Goal: Task Accomplishment & Management: Manage account settings

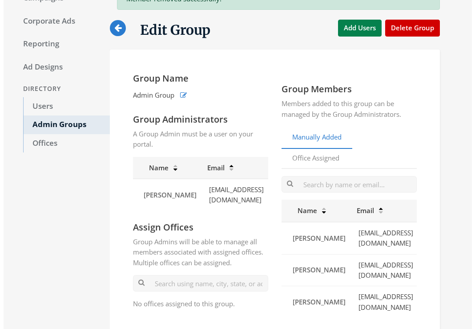
scroll to position [0, 92]
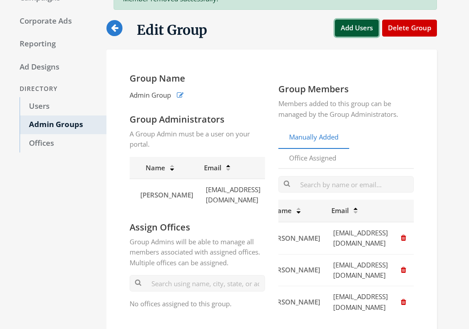
click at [361, 33] on button "Add Users" at bounding box center [357, 28] width 44 height 16
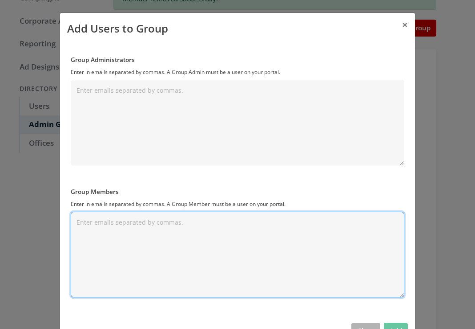
click at [150, 237] on textarea "Group Members" at bounding box center [238, 253] width 334 height 85
paste textarea "[EMAIL_ADDRESS][DOMAIN_NAME]"
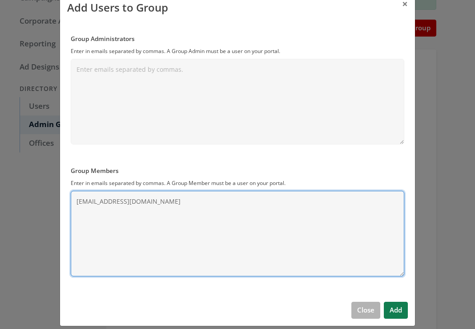
scroll to position [29, 0]
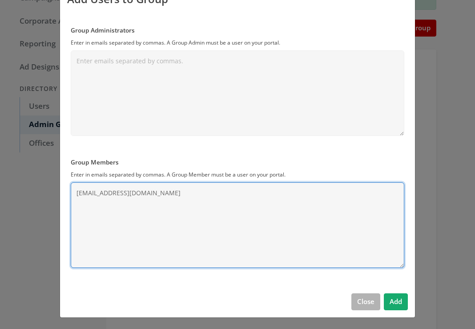
type textarea "[EMAIL_ADDRESS][DOMAIN_NAME]"
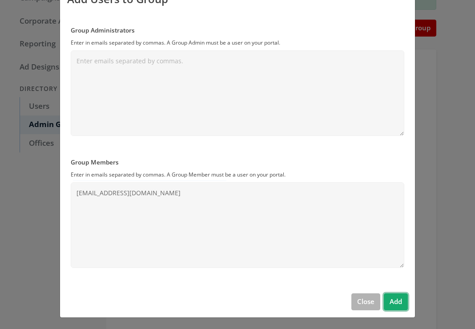
click at [399, 304] on button "Add" at bounding box center [396, 301] width 24 height 16
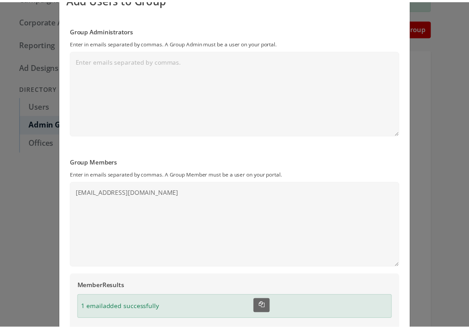
scroll to position [0, 0]
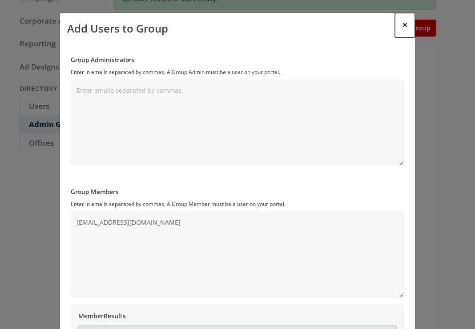
click at [402, 26] on span "×" at bounding box center [405, 25] width 6 height 14
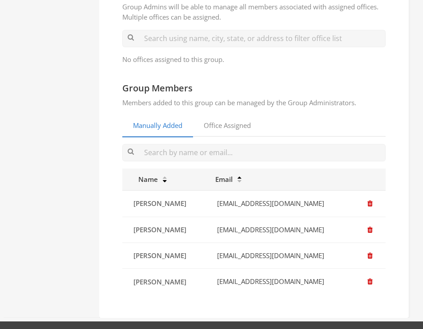
scroll to position [287, 0]
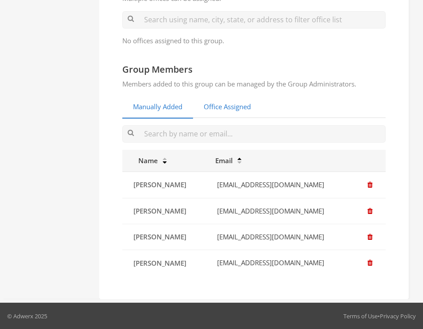
click at [235, 108] on link "Office Assigned" at bounding box center [227, 107] width 69 height 22
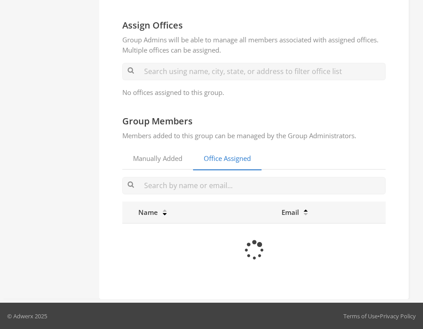
scroll to position [204, 0]
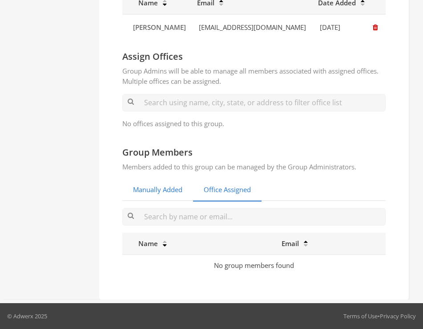
click at [176, 186] on link "Manually Added" at bounding box center [157, 190] width 71 height 22
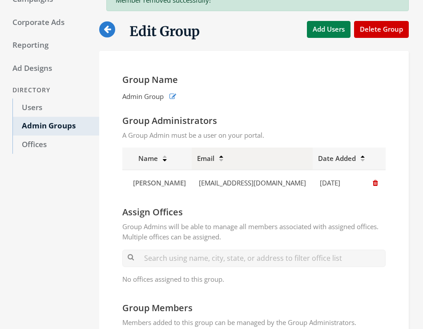
scroll to position [69, 0]
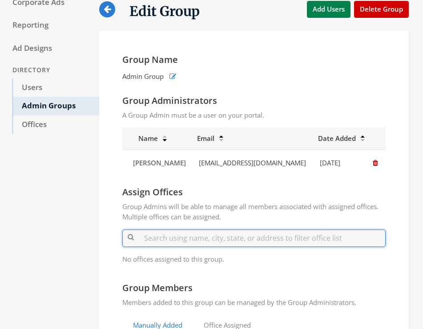
click at [199, 238] on input "text" at bounding box center [254, 237] width 264 height 17
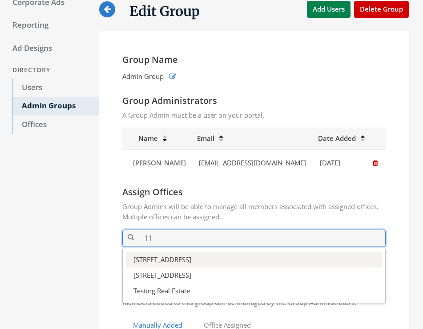
type input "11"
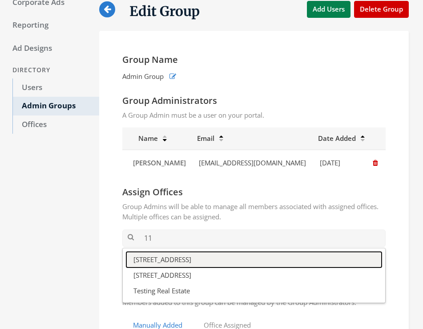
click at [154, 261] on button "[STREET_ADDRESS]" at bounding box center [254, 260] width 256 height 16
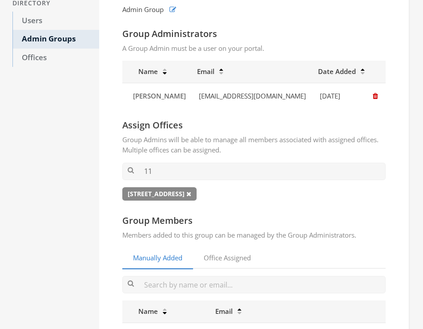
scroll to position [147, 0]
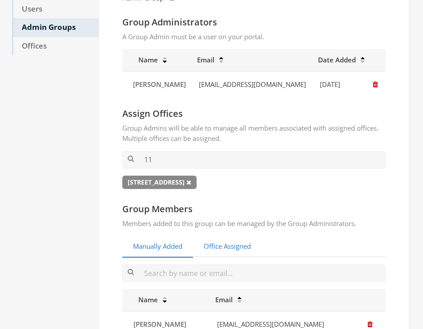
click at [231, 248] on link "Office Assigned" at bounding box center [227, 246] width 69 height 22
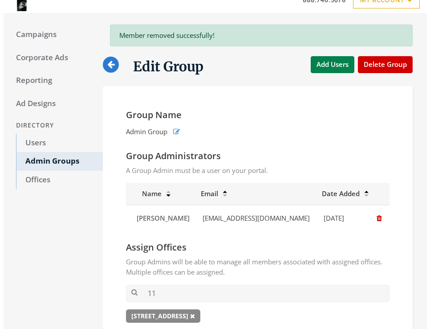
scroll to position [0, 0]
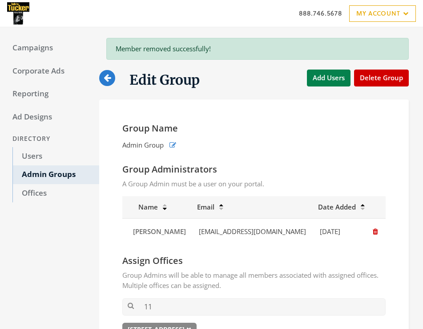
click at [109, 74] on icon at bounding box center [107, 77] width 7 height 8
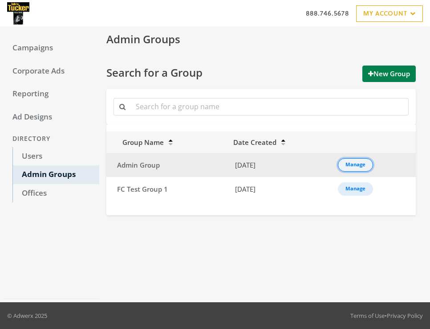
click at [353, 164] on div "Manage" at bounding box center [355, 164] width 20 height 1
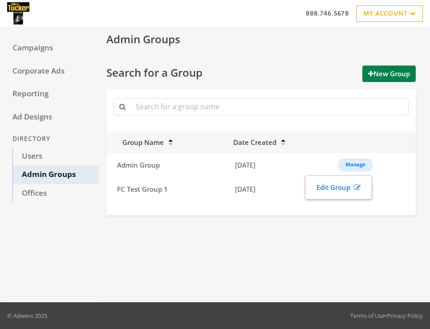
click at [276, 237] on div "Admin Groups Search for a Group New Group Group Name Date Created Admin Group […" at bounding box center [262, 165] width 327 height 268
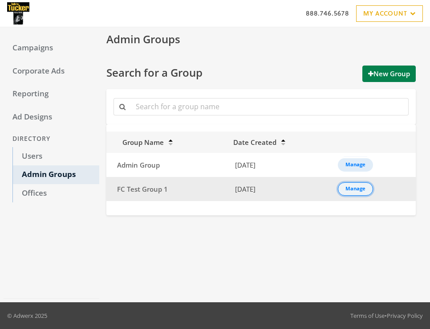
click at [359, 189] on div "Manage" at bounding box center [355, 188] width 20 height 1
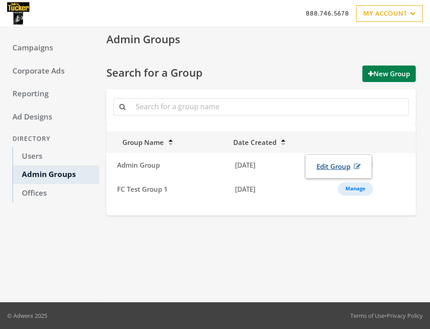
click at [336, 170] on link "Edit Group" at bounding box center [339, 166] width 56 height 16
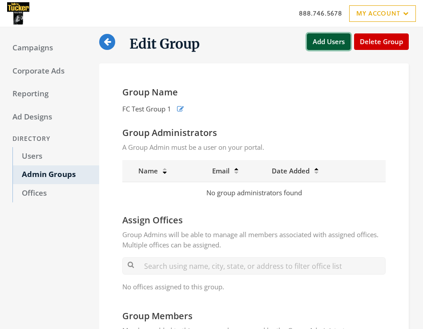
click at [328, 43] on button "Add Users" at bounding box center [329, 41] width 44 height 16
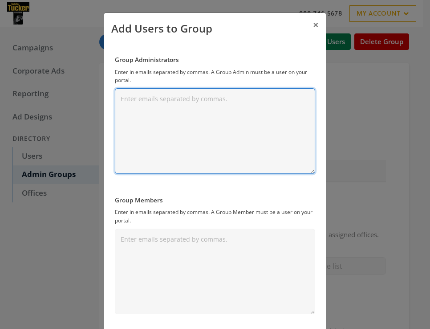
click at [166, 98] on textarea "Group Administrators" at bounding box center [215, 130] width 200 height 85
paste textarea "[EMAIL_ADDRESS][DOMAIN_NAME]"
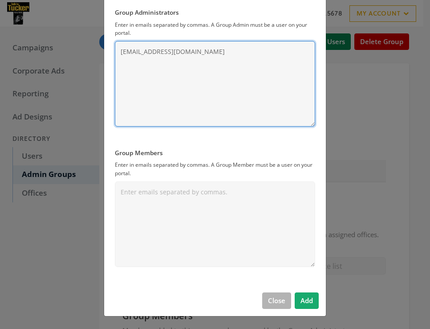
type textarea "[EMAIL_ADDRESS][DOMAIN_NAME]"
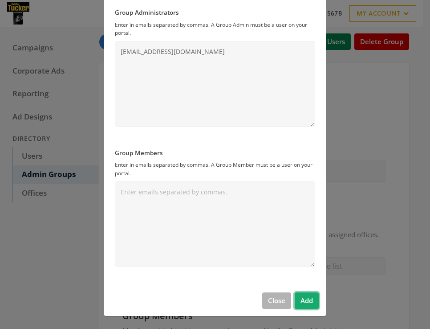
click at [306, 300] on button "Add" at bounding box center [307, 300] width 24 height 16
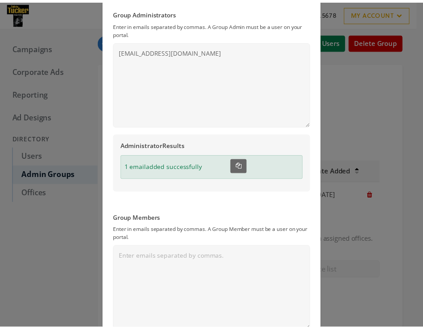
scroll to position [0, 0]
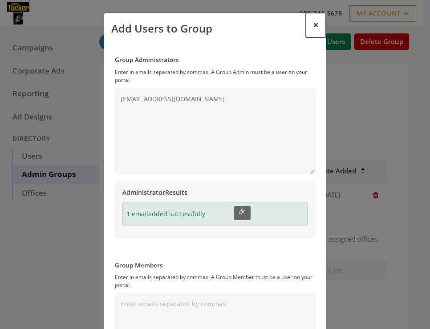
click at [313, 25] on span "×" at bounding box center [316, 25] width 6 height 14
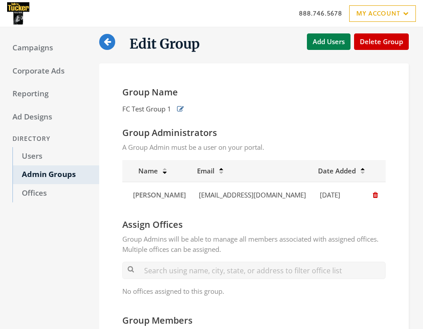
click at [183, 110] on icon "button" at bounding box center [180, 109] width 7 height 7
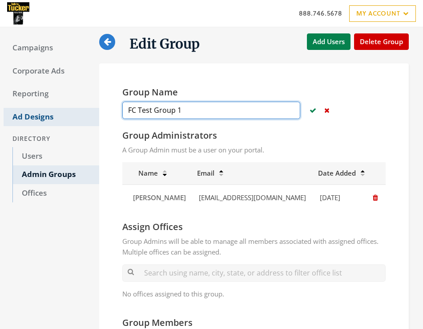
drag, startPoint x: 197, startPoint y: 113, endPoint x: 99, endPoint y: 112, distance: 98.4
click at [122, 112] on input "FC Test Group 1" at bounding box center [211, 110] width 178 height 17
type input "E"
type input "Group Edit Test"
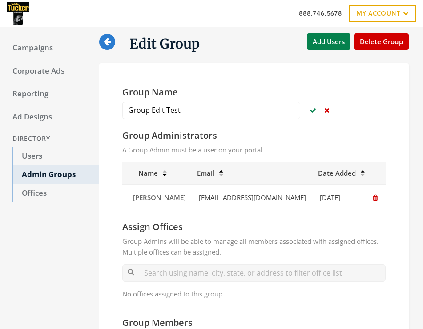
click at [314, 111] on icon "button" at bounding box center [313, 110] width 7 height 7
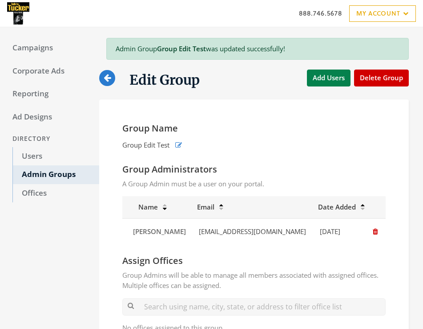
click at [110, 80] on icon at bounding box center [107, 77] width 7 height 8
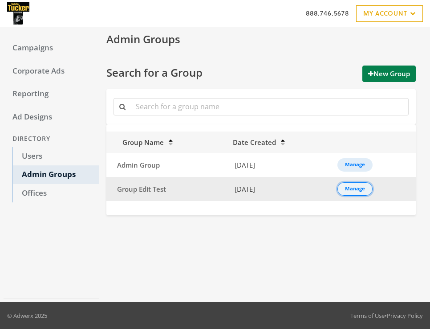
click at [360, 188] on div "Manage" at bounding box center [355, 188] width 20 height 1
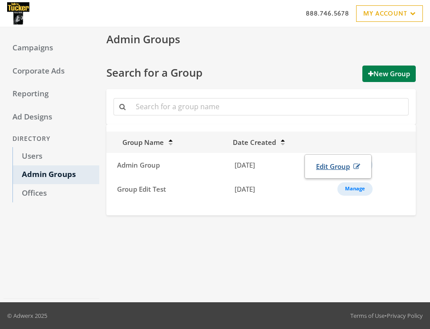
click at [346, 169] on link "Edit Group" at bounding box center [338, 166] width 56 height 16
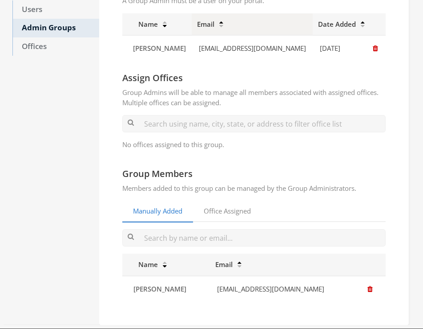
scroll to position [150, 0]
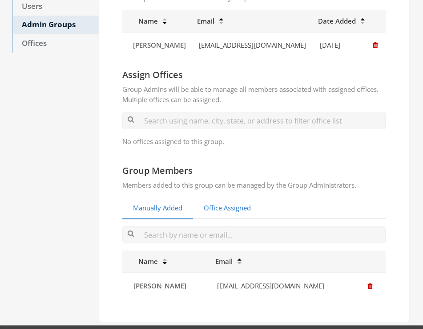
click at [243, 214] on link "Office Assigned" at bounding box center [227, 208] width 69 height 22
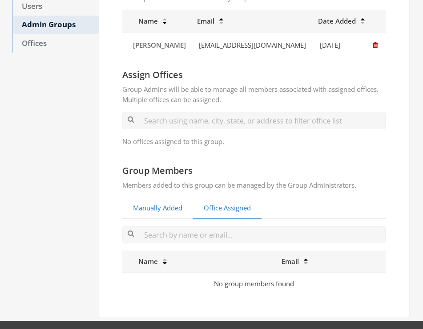
click at [180, 211] on link "Manually Added" at bounding box center [157, 208] width 71 height 22
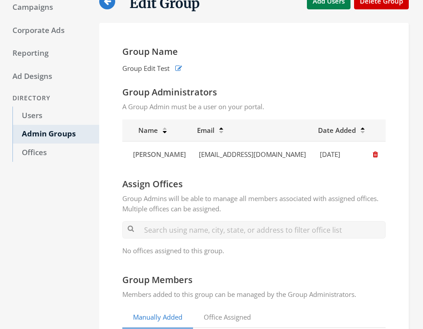
scroll to position [36, 0]
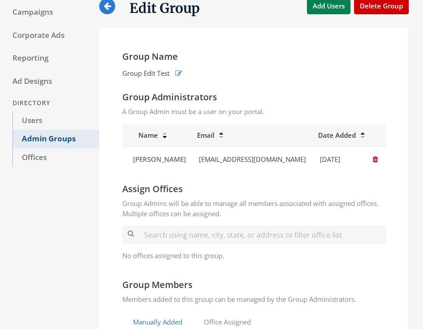
click at [41, 141] on link "Admin Groups" at bounding box center [55, 139] width 87 height 19
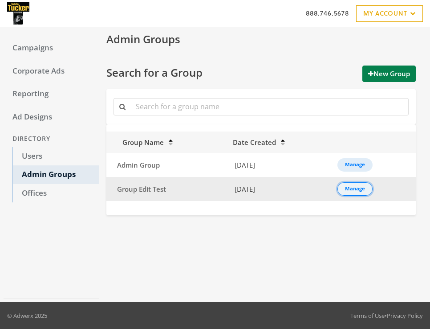
click at [365, 193] on button "Manage" at bounding box center [354, 188] width 35 height 13
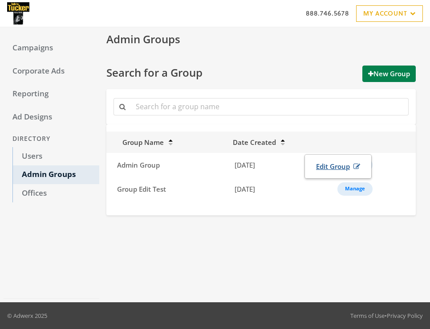
click at [338, 168] on link "Edit Group" at bounding box center [338, 166] width 56 height 16
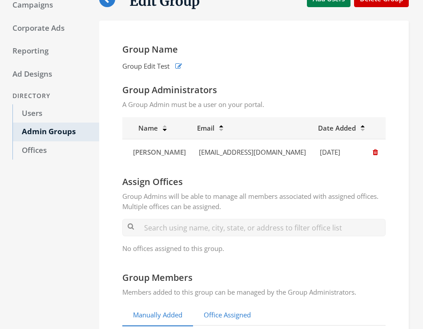
scroll to position [37, 0]
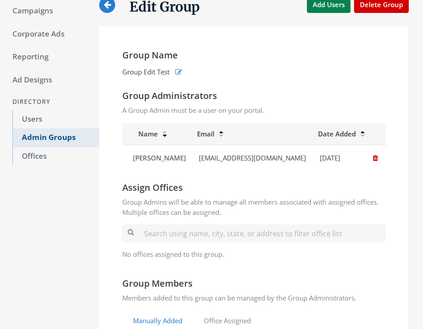
click at [57, 135] on link "Admin Groups" at bounding box center [55, 137] width 87 height 19
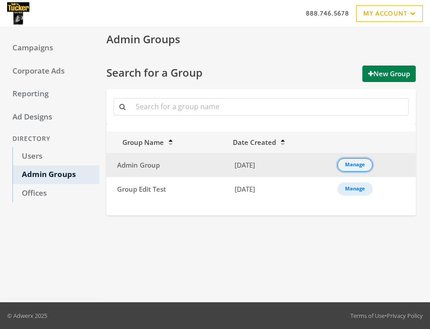
click at [352, 165] on div "Manage" at bounding box center [355, 164] width 20 height 1
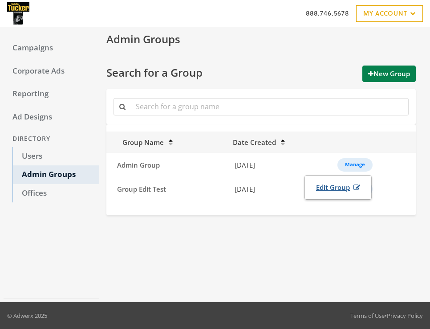
click at [343, 187] on link "Edit Group" at bounding box center [338, 187] width 56 height 16
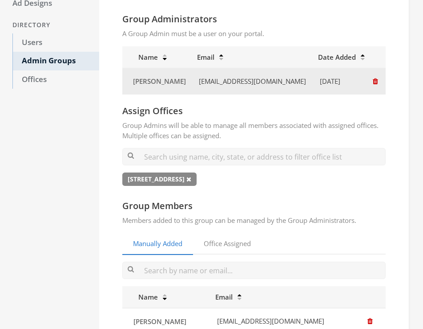
scroll to position [128, 0]
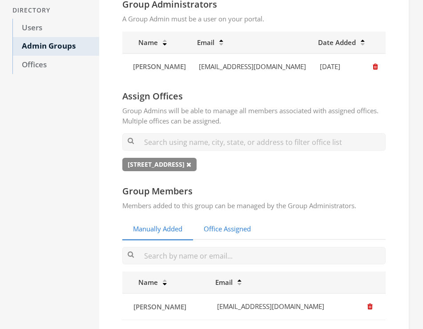
click at [230, 228] on link "Office Assigned" at bounding box center [227, 229] width 69 height 22
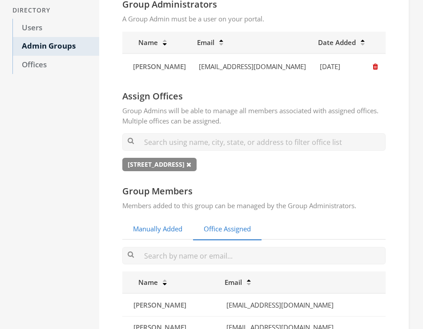
click at [157, 224] on link "Manually Added" at bounding box center [157, 229] width 71 height 22
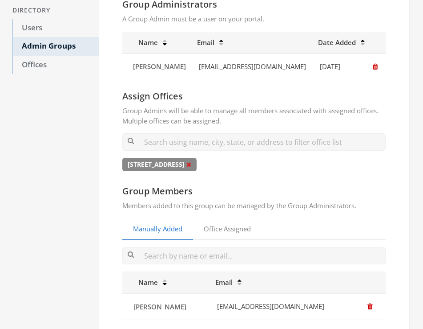
click at [187, 166] on icon at bounding box center [189, 164] width 5 height 6
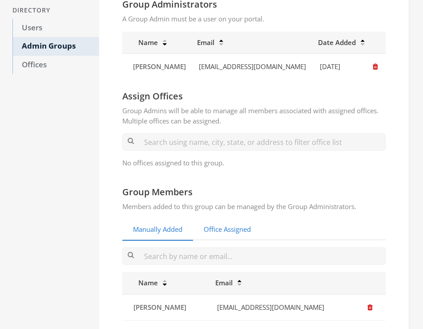
click at [235, 229] on link "Office Assigned" at bounding box center [227, 230] width 69 height 22
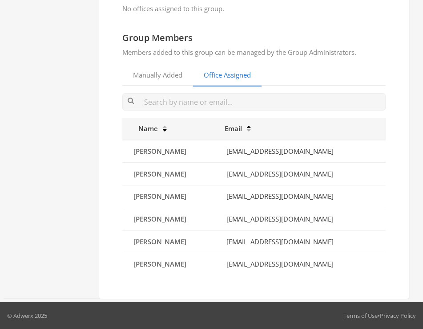
scroll to position [212, 0]
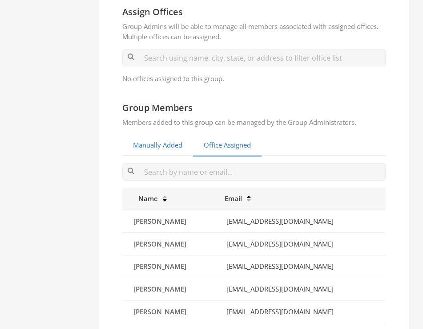
click at [153, 150] on link "Manually Added" at bounding box center [157, 145] width 71 height 22
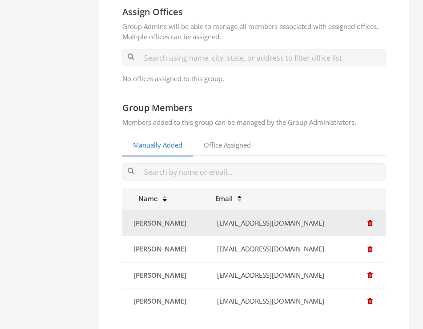
click at [371, 223] on icon "button" at bounding box center [370, 222] width 5 height 7
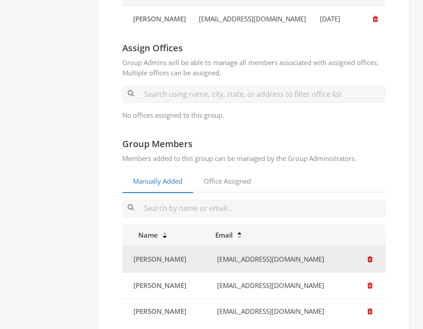
click at [372, 261] on icon "button" at bounding box center [370, 259] width 5 height 7
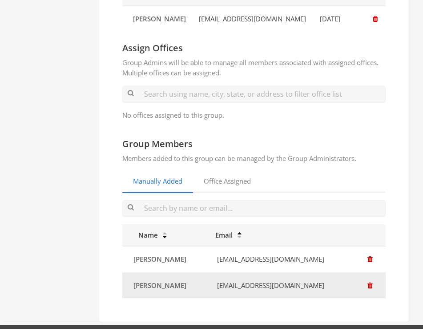
click at [372, 282] on icon "button" at bounding box center [370, 285] width 5 height 7
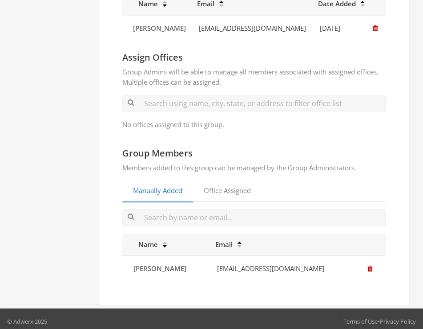
scroll to position [94, 0]
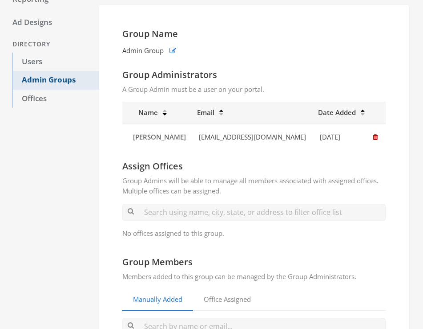
click at [45, 81] on link "Admin Groups" at bounding box center [55, 80] width 87 height 19
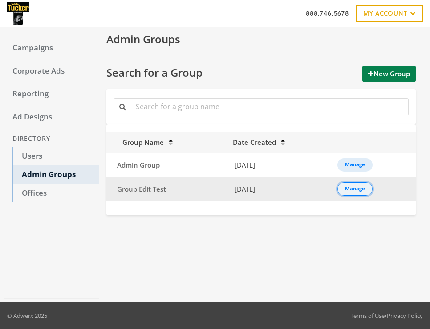
click at [360, 189] on div "Manage" at bounding box center [355, 188] width 20 height 1
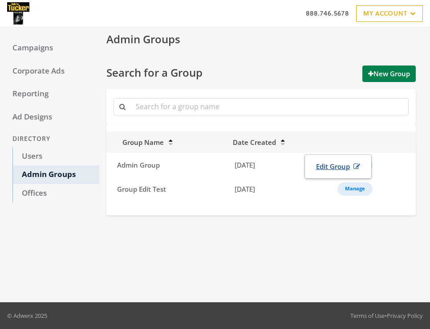
click at [343, 169] on link "Edit Group" at bounding box center [338, 166] width 56 height 16
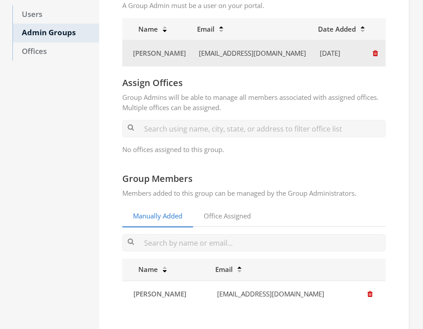
scroll to position [142, 0]
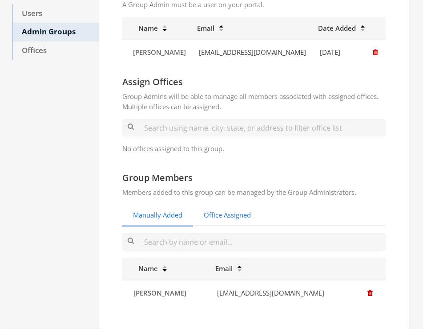
click at [241, 213] on link "Office Assigned" at bounding box center [227, 215] width 69 height 22
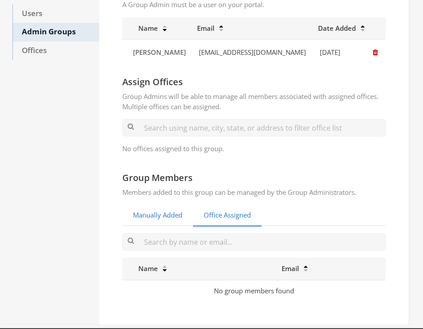
click at [134, 211] on link "Manually Added" at bounding box center [157, 215] width 71 height 22
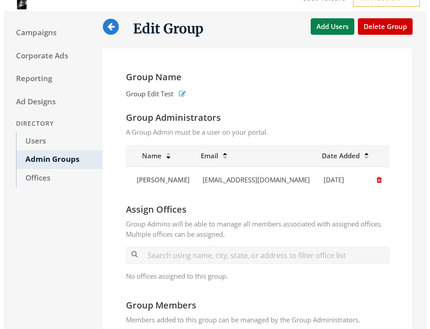
scroll to position [0, 0]
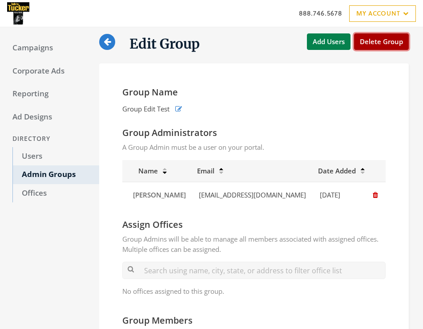
click at [382, 40] on button "Delete Group" at bounding box center [381, 41] width 55 height 16
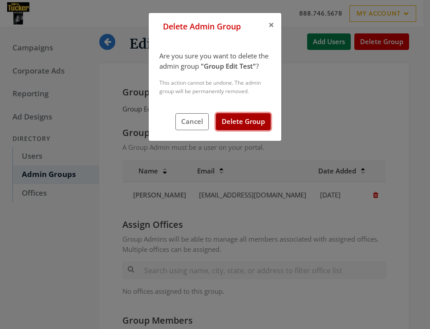
click at [245, 124] on button "Delete Group" at bounding box center [243, 121] width 55 height 16
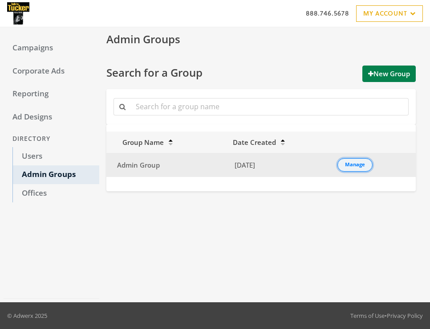
click at [358, 168] on button "Manage" at bounding box center [354, 164] width 35 height 13
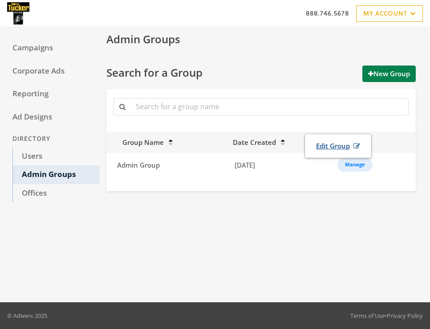
click at [340, 148] on link "Edit Group" at bounding box center [338, 146] width 56 height 16
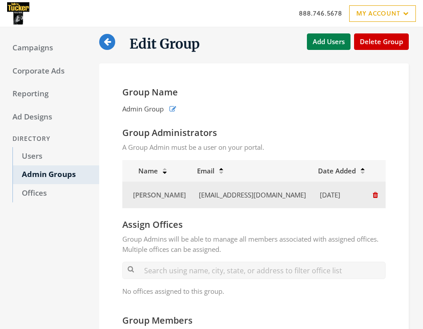
click at [375, 195] on icon "button" at bounding box center [375, 194] width 5 height 7
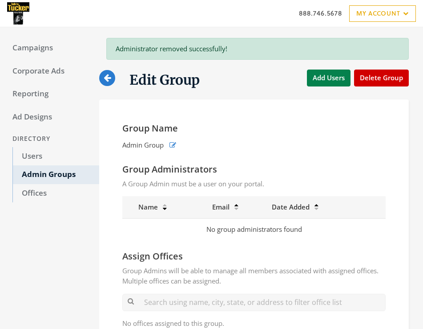
click at [110, 76] on icon at bounding box center [107, 77] width 7 height 8
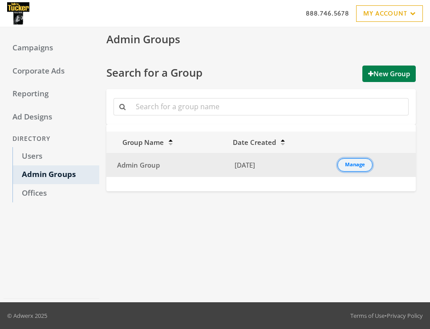
click at [354, 164] on div "Manage" at bounding box center [355, 164] width 20 height 1
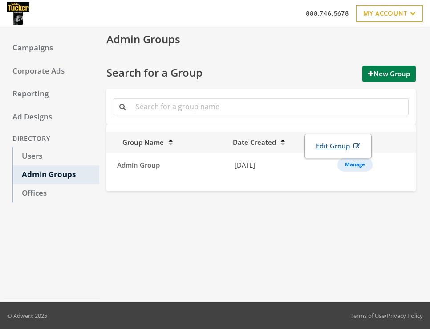
click at [337, 142] on link "Edit Group" at bounding box center [338, 146] width 56 height 16
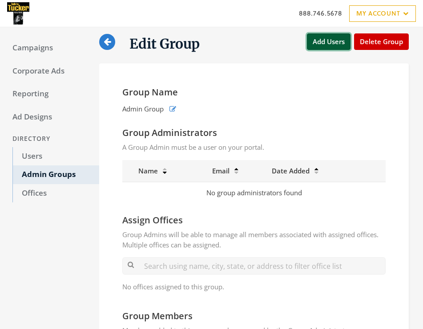
click at [335, 44] on button "Add Users" at bounding box center [329, 41] width 44 height 16
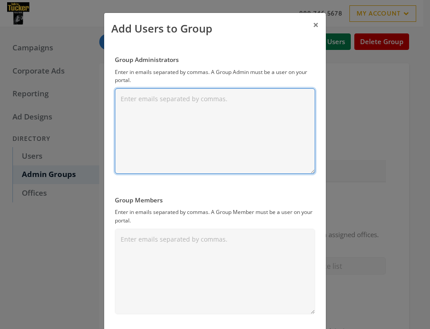
click at [155, 112] on textarea "Group Administrators" at bounding box center [215, 130] width 200 height 85
paste textarea "[EMAIL_ADDRESS][DOMAIN_NAME]"
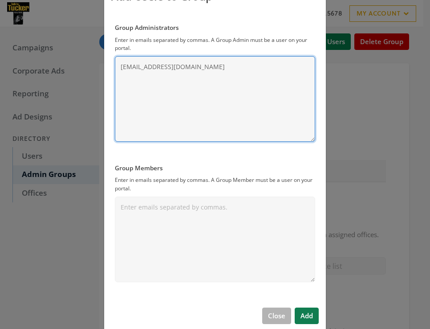
scroll to position [47, 0]
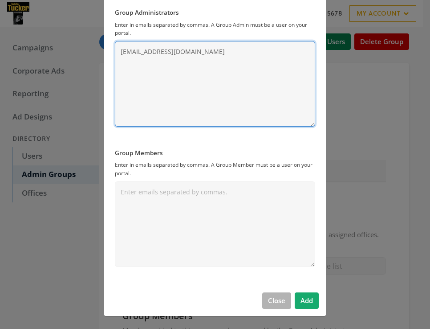
type textarea "[EMAIL_ADDRESS][DOMAIN_NAME]"
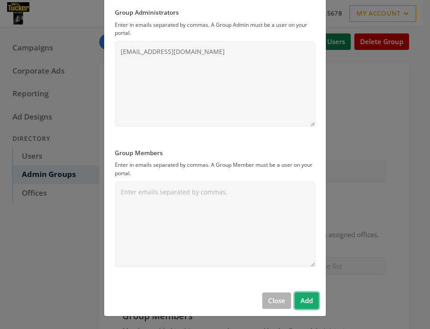
click at [305, 303] on button "Add" at bounding box center [307, 300] width 24 height 16
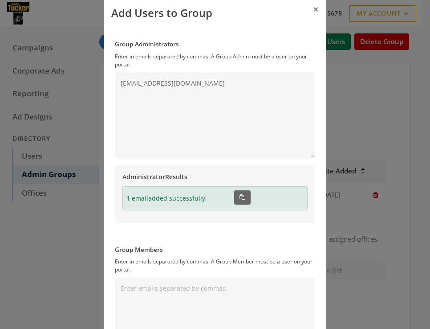
scroll to position [0, 0]
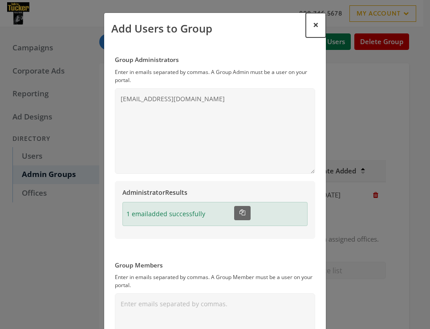
click at [313, 25] on span "×" at bounding box center [316, 25] width 6 height 14
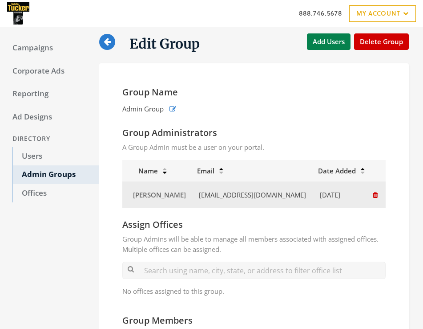
click at [375, 195] on icon "button" at bounding box center [375, 194] width 5 height 7
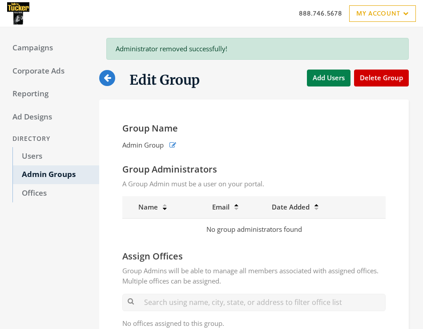
click at [107, 75] on icon at bounding box center [107, 77] width 7 height 8
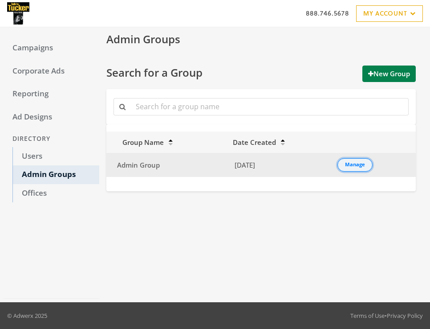
click at [358, 164] on div "Manage" at bounding box center [355, 164] width 20 height 1
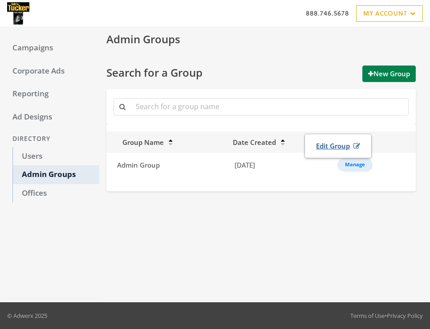
click at [346, 147] on link "Edit Group" at bounding box center [338, 146] width 56 height 16
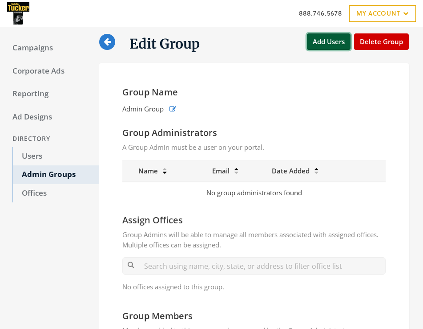
click at [329, 45] on button "Add Users" at bounding box center [329, 41] width 44 height 16
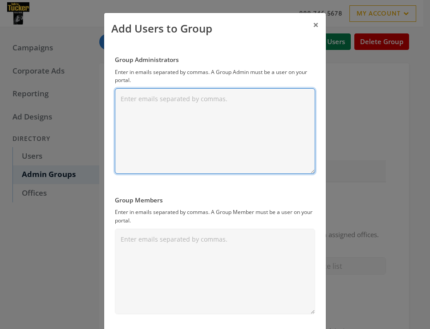
click at [173, 107] on textarea "Group Administrators" at bounding box center [215, 130] width 200 height 85
paste textarea "569422"
click at [127, 97] on textarea "569422" at bounding box center [215, 130] width 200 height 85
paste textarea "[EMAIL_ADDRESS][DOMAIN_NAME]"
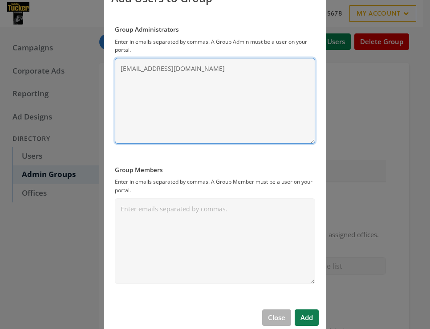
scroll to position [47, 0]
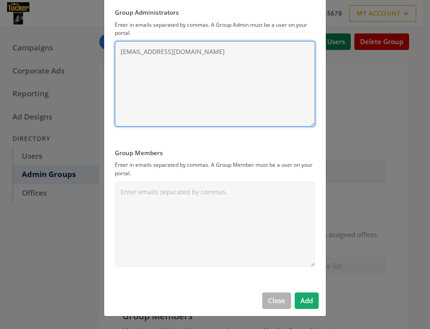
type textarea "[EMAIL_ADDRESS][DOMAIN_NAME]"
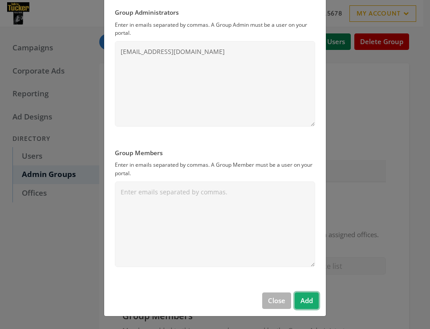
click at [306, 300] on button "Add" at bounding box center [307, 300] width 24 height 16
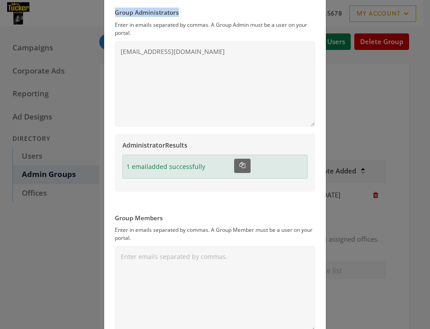
drag, startPoint x: 180, startPoint y: 13, endPoint x: 113, endPoint y: 15, distance: 67.3
click at [115, 15] on label "Group Administrators" at bounding box center [215, 12] width 200 height 9
copy label "Group Administrators"
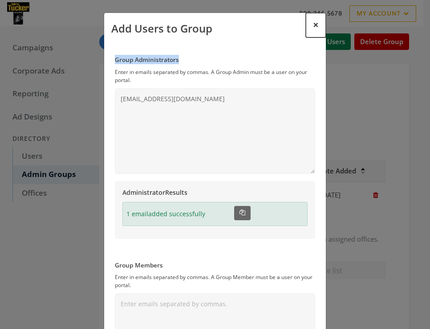
click at [313, 26] on span "×" at bounding box center [316, 25] width 6 height 14
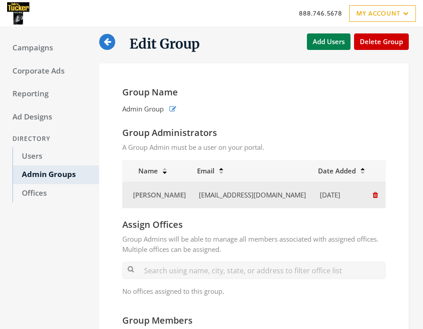
click at [376, 193] on icon "button" at bounding box center [375, 194] width 5 height 7
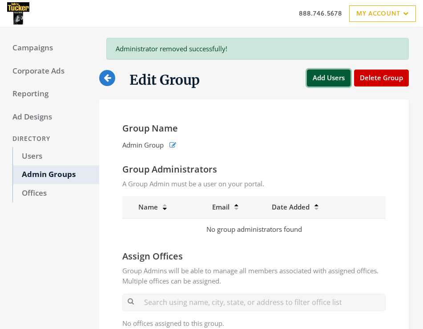
click at [336, 80] on button "Add Users" at bounding box center [329, 77] width 44 height 16
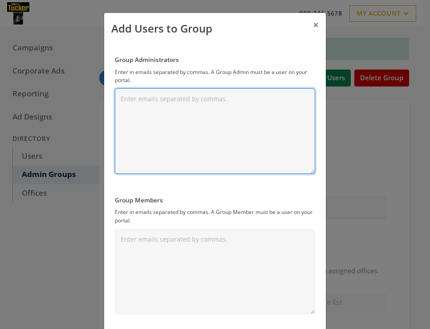
click at [203, 107] on textarea "Group Administrators" at bounding box center [215, 130] width 200 height 85
paste textarea "[EMAIL_ADDRESS][DOMAIN_NAME]"
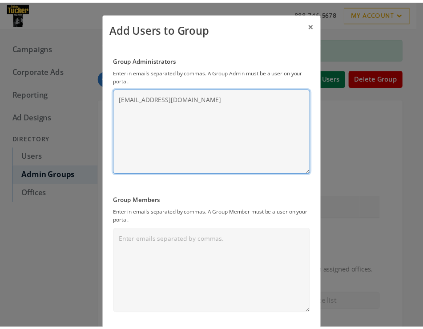
scroll to position [20, 0]
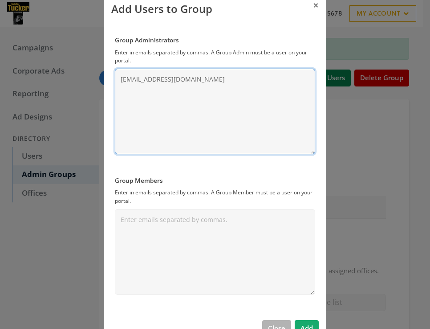
type textarea "[EMAIL_ADDRESS][DOMAIN_NAME]"
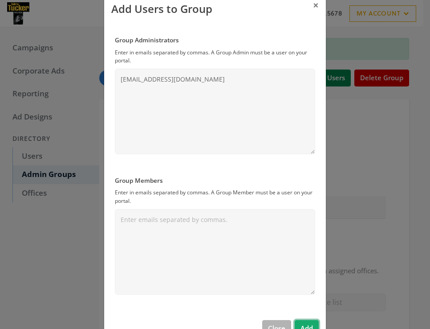
click at [308, 323] on button "Add" at bounding box center [307, 328] width 24 height 16
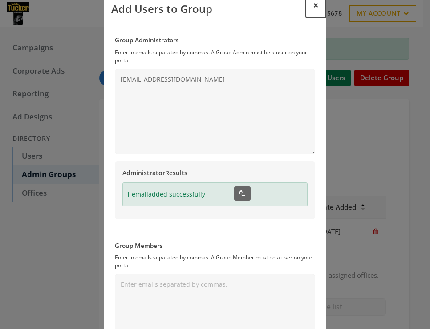
click at [313, 7] on span "×" at bounding box center [316, 5] width 6 height 14
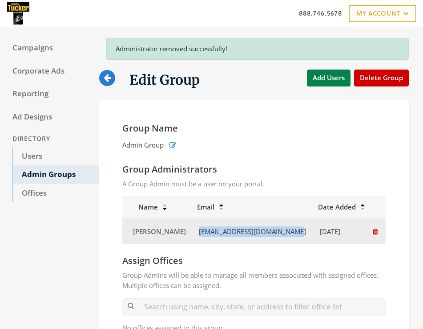
drag, startPoint x: 285, startPoint y: 232, endPoint x: 189, endPoint y: 234, distance: 96.2
click at [192, 234] on td "[EMAIL_ADDRESS][DOMAIN_NAME]" at bounding box center [252, 231] width 121 height 26
copy td "[EMAIL_ADDRESS][DOMAIN_NAME]"
click at [374, 232] on icon "button" at bounding box center [375, 231] width 5 height 7
